Goal: Check status: Check status

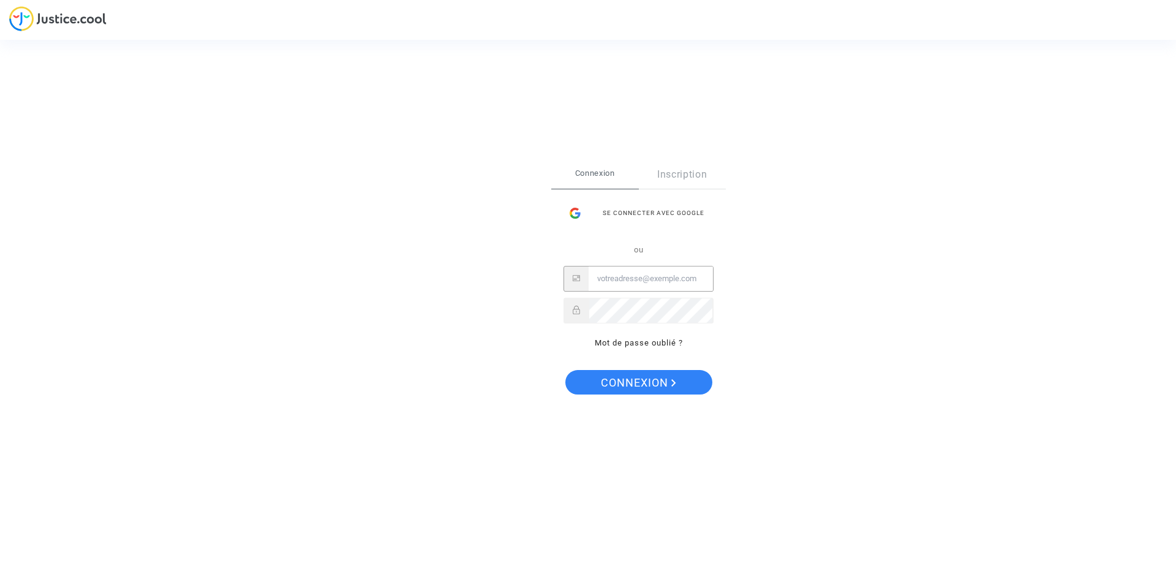
click at [636, 284] on input "Email" at bounding box center [651, 278] width 124 height 25
type input "[EMAIL_ADDRESS][DOMAIN_NAME]"
click at [663, 378] on span "Connexion" at bounding box center [638, 383] width 75 height 26
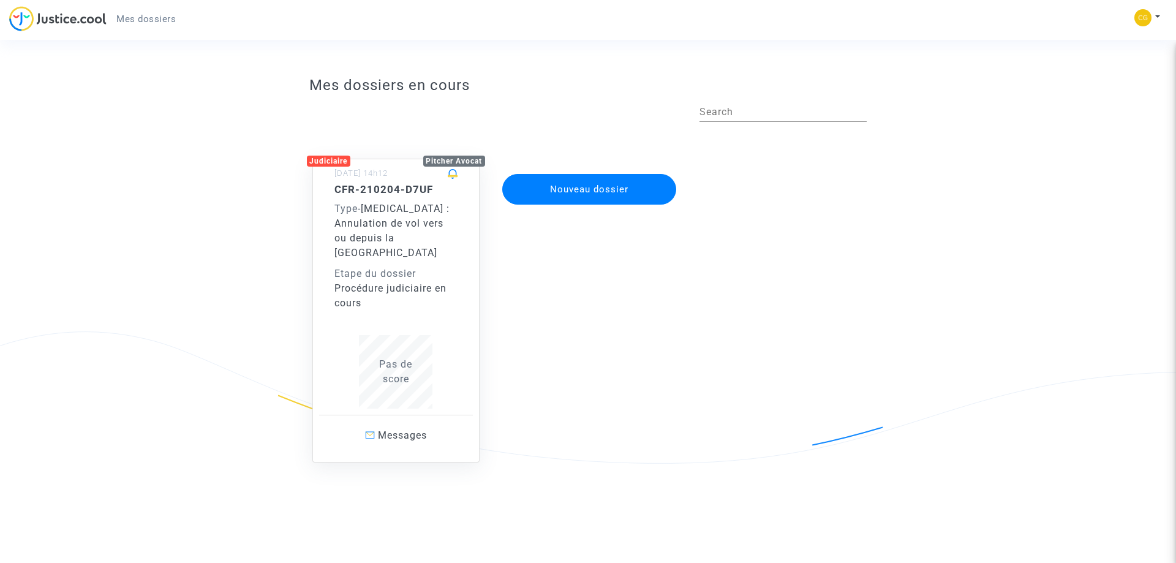
click at [379, 236] on span "[MEDICAL_DATA] : Annulation de vol vers ou depuis la [GEOGRAPHIC_DATA]" at bounding box center [391, 231] width 115 height 56
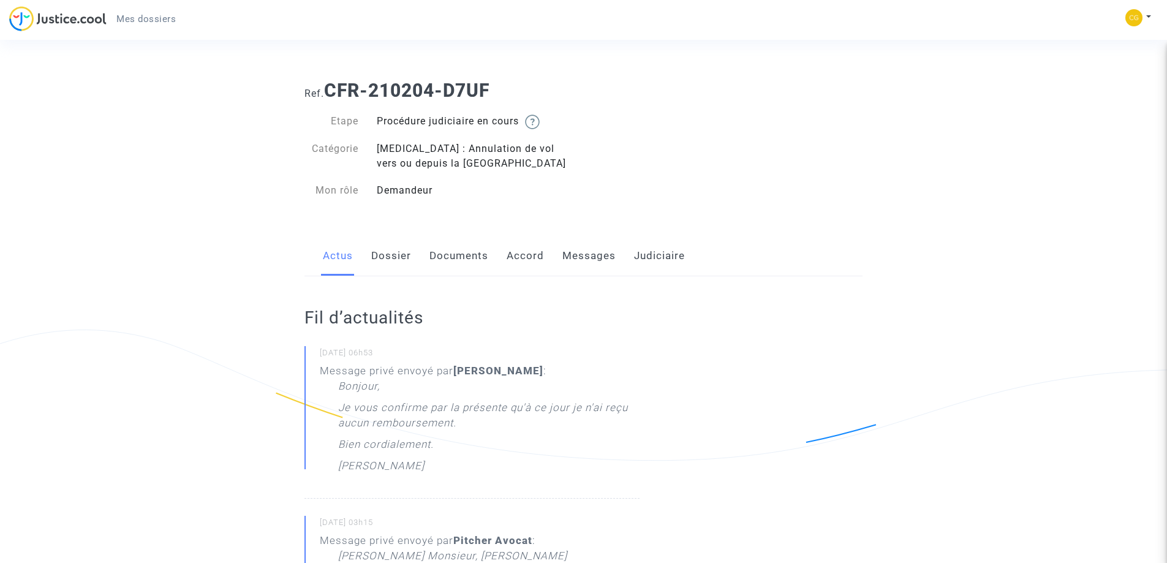
click at [407, 262] on link "Dossier" at bounding box center [391, 256] width 40 height 40
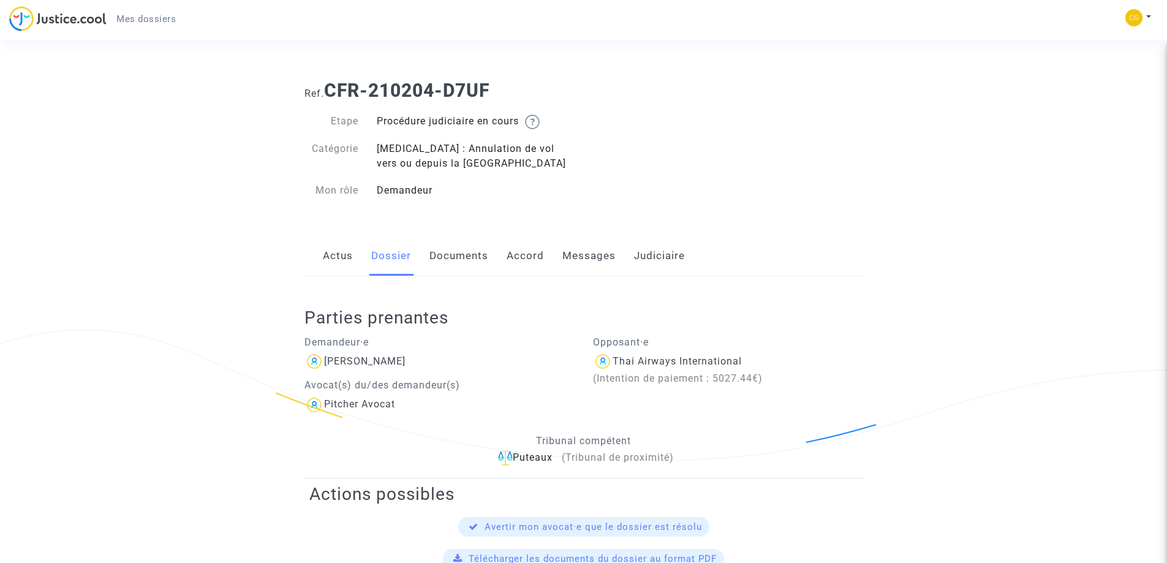
click at [472, 252] on link "Documents" at bounding box center [458, 256] width 59 height 40
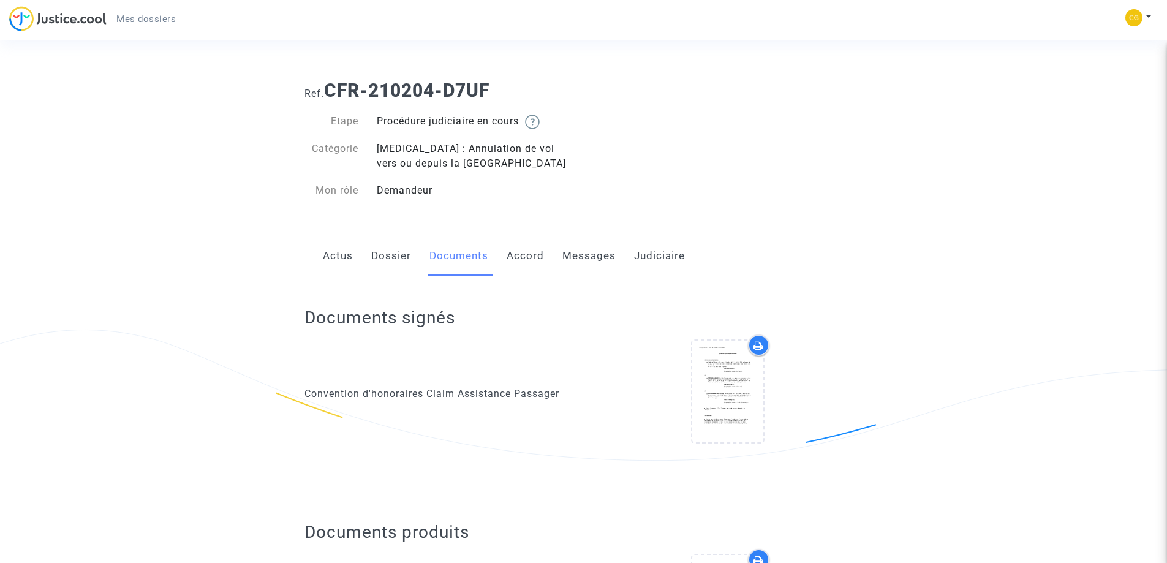
click at [665, 251] on link "Judiciaire" at bounding box center [659, 256] width 51 height 40
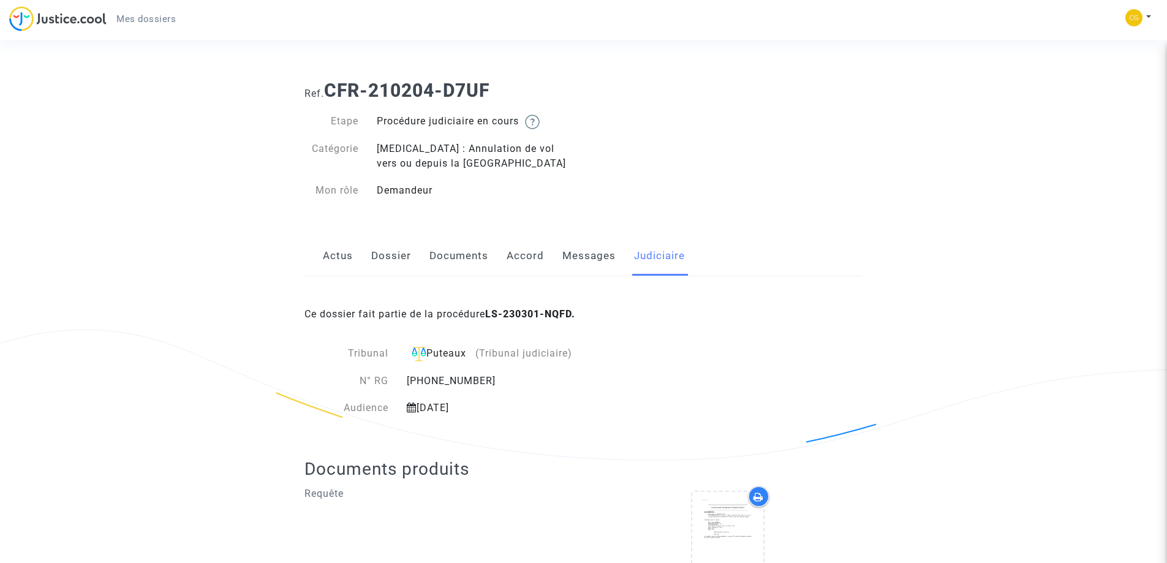
click at [594, 252] on link "Messages" at bounding box center [588, 256] width 53 height 40
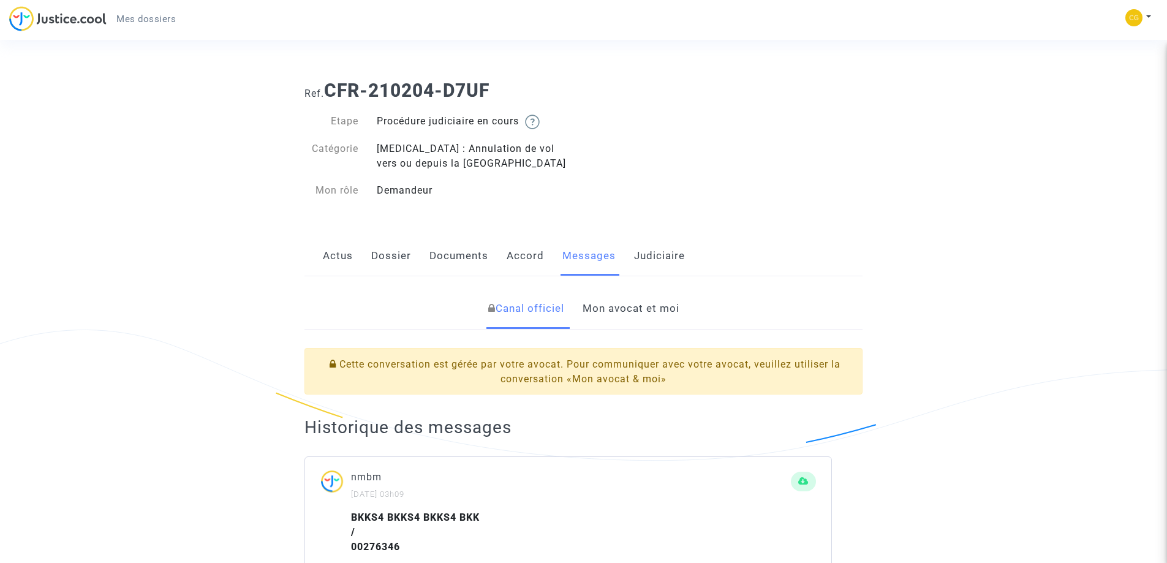
click at [529, 255] on link "Accord" at bounding box center [525, 256] width 37 height 40
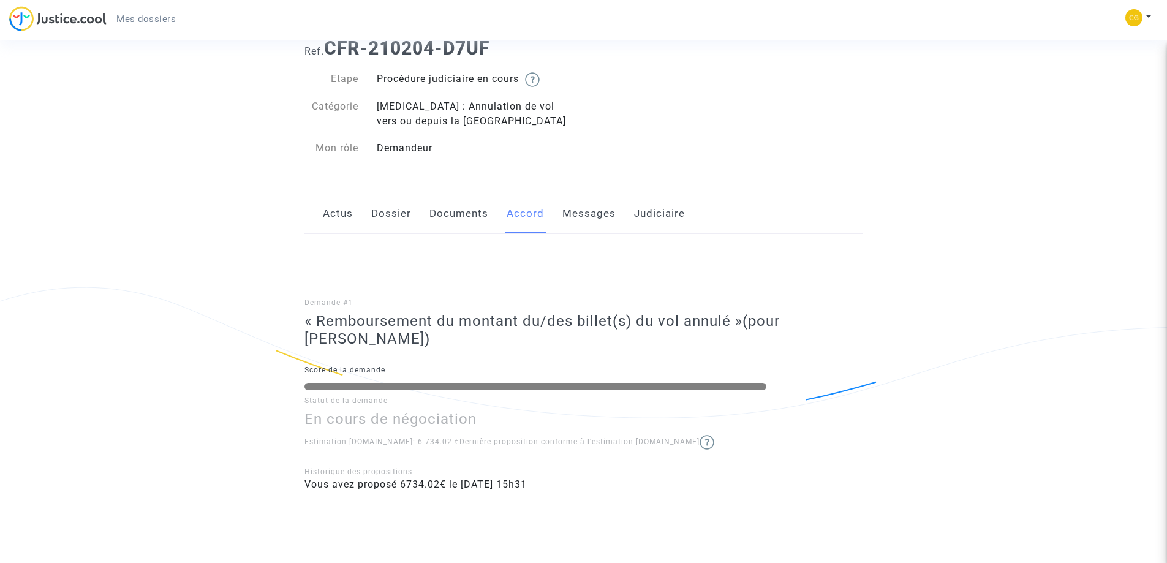
scroll to position [81, 0]
